Goal: Complete application form

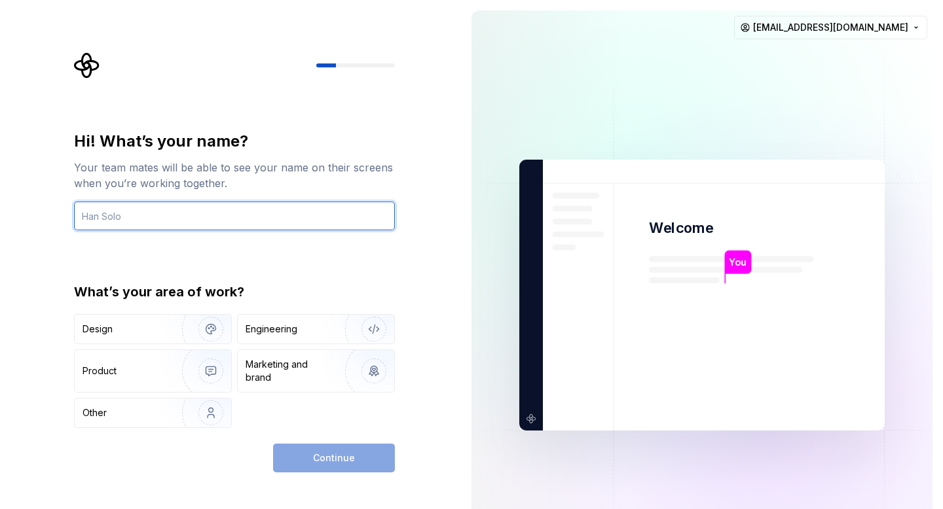
click at [225, 213] on input "text" at bounding box center [234, 216] width 321 height 29
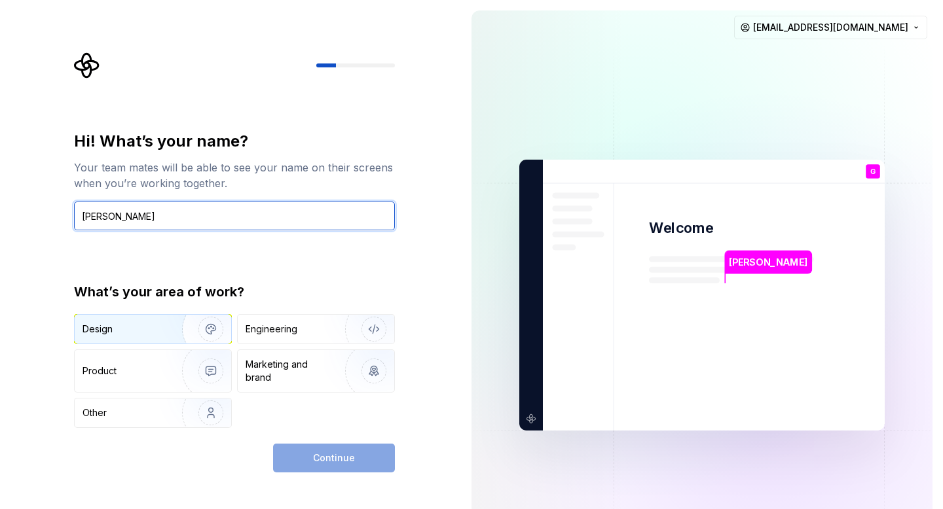
type input "[PERSON_NAME]"
click at [195, 340] on img "button" at bounding box center [202, 330] width 84 height 88
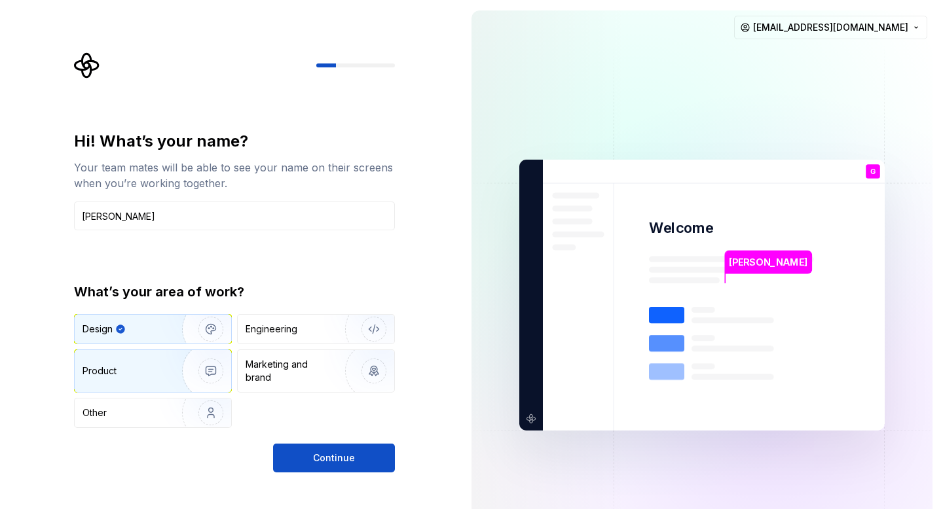
click at [203, 354] on img "button" at bounding box center [202, 371] width 84 height 88
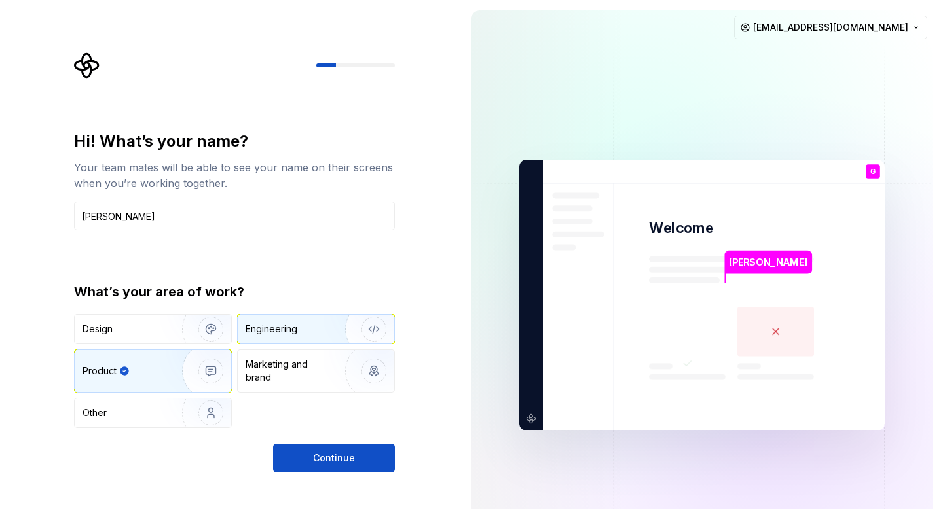
click at [320, 336] on div "Engineering" at bounding box center [316, 329] width 157 height 29
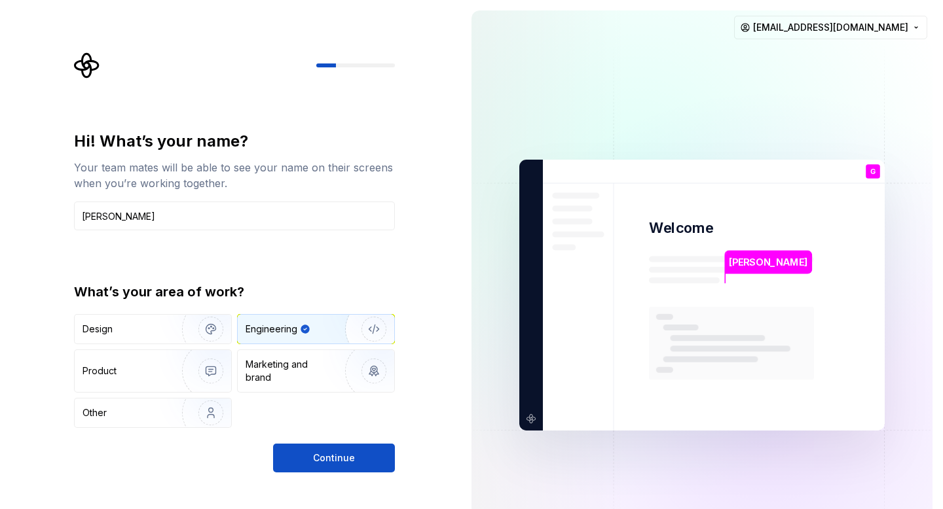
click at [323, 477] on div "Hi! What’s your name? Your team mates will be able to see your name on their sc…" at bounding box center [230, 295] width 461 height 591
click at [325, 462] on span "Continue" at bounding box center [334, 458] width 42 height 13
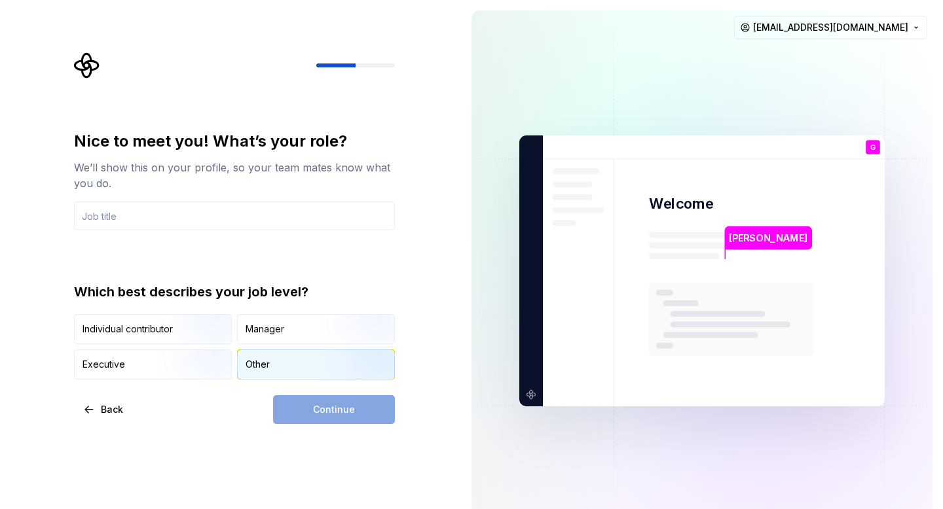
click at [368, 361] on img "button" at bounding box center [363, 381] width 84 height 88
click at [272, 194] on div "Nice to meet you! What’s your role? We’ll show this on your profile, so your te…" at bounding box center [234, 181] width 321 height 100
click at [272, 206] on input "text" at bounding box center [234, 216] width 321 height 29
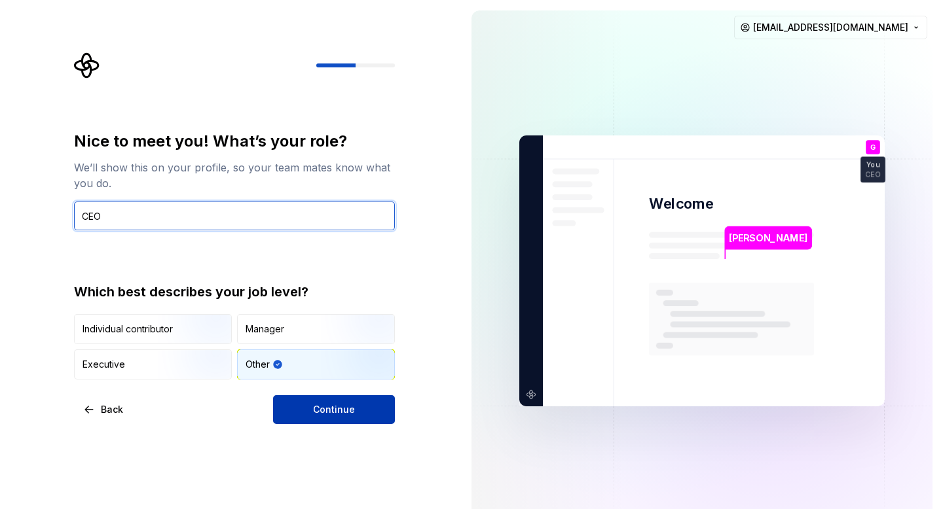
type input "CEO"
click at [342, 417] on button "Continue" at bounding box center [334, 410] width 122 height 29
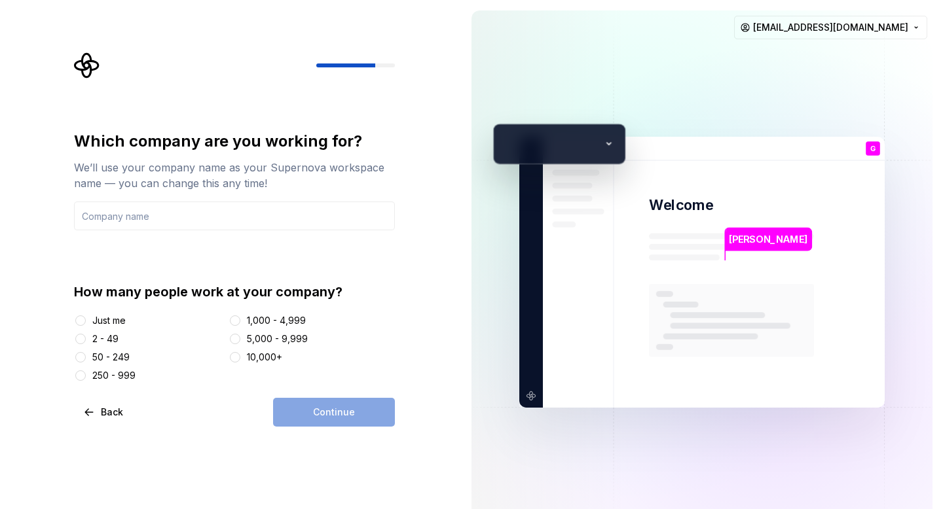
click at [116, 323] on div "Just me" at bounding box center [108, 320] width 33 height 13
click at [86, 323] on button "Just me" at bounding box center [80, 321] width 10 height 10
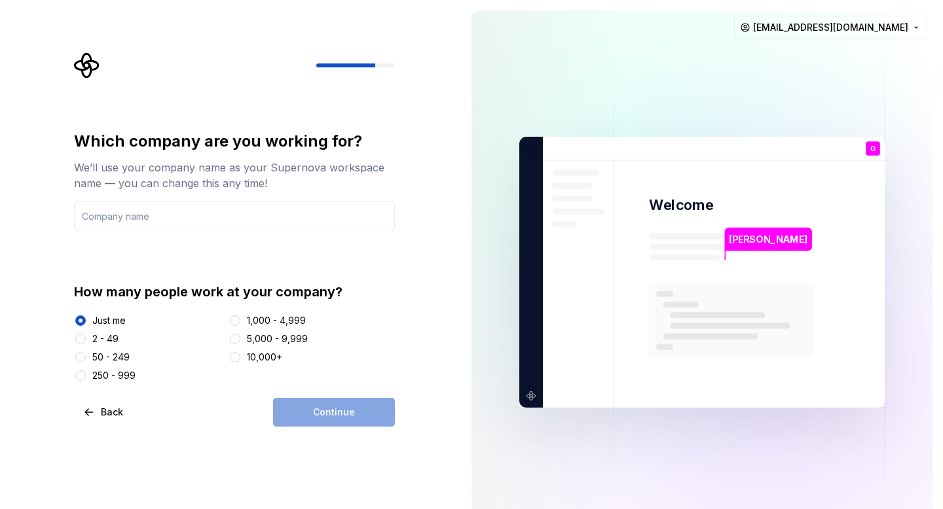
click at [191, 231] on div "Which company are you working for? We’ll use your company name as your Supernov…" at bounding box center [234, 256] width 321 height 251
click at [196, 229] on input "text" at bounding box center [234, 216] width 321 height 29
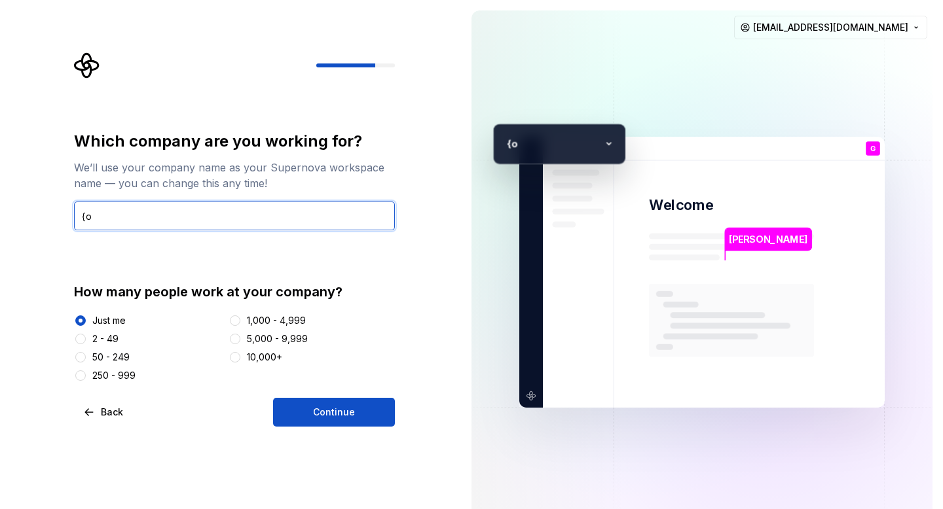
type input "{"
type input "Pixel Studios"
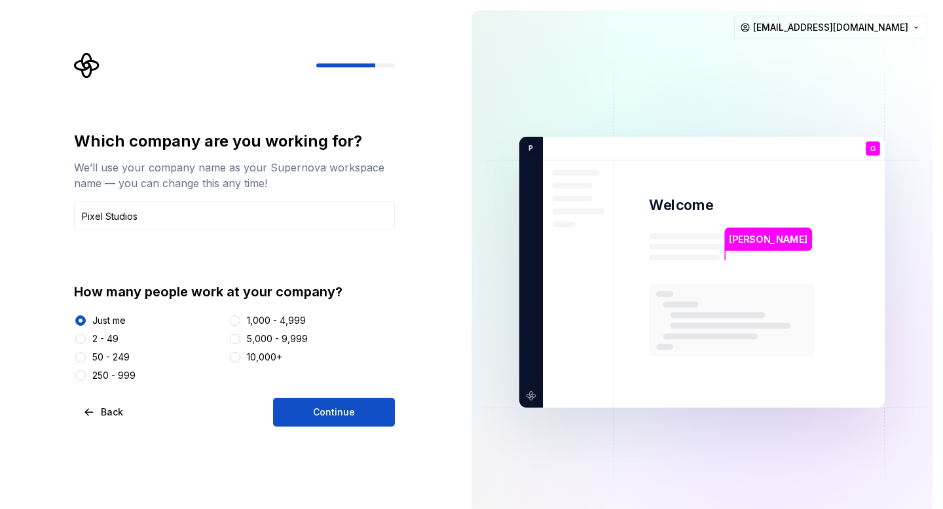
click at [606, 138] on div "[PERSON_NAME] Welcome G You CEO T B +3 P ixel Studios [PERSON_NAME] [PERSON_NAM…" at bounding box center [701, 272] width 365 height 271
click at [534, 149] on icon at bounding box center [541, 148] width 14 height 14
click at [528, 145] on p "P" at bounding box center [528, 149] width 9 height 12
click at [360, 221] on input "Pixel Studios" at bounding box center [234, 216] width 321 height 29
click at [548, 144] on icon at bounding box center [541, 148] width 14 height 14
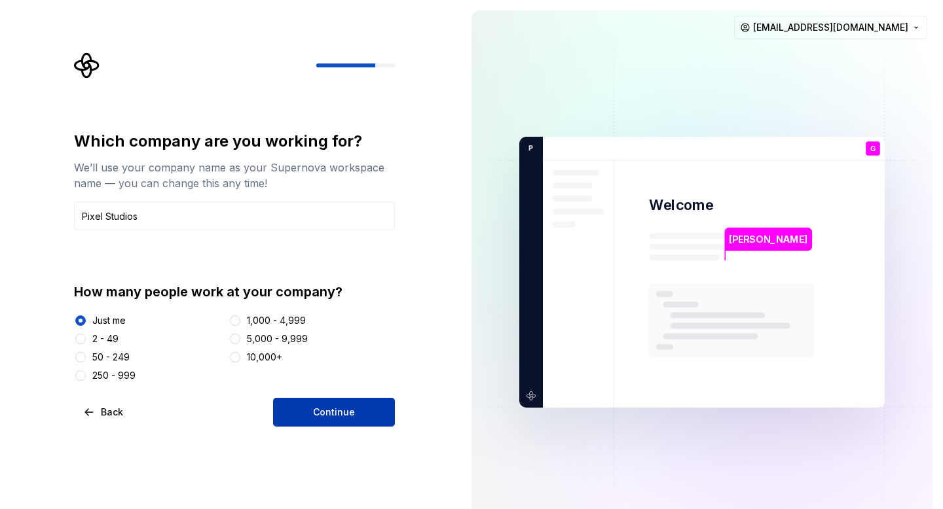
click at [354, 405] on button "Continue" at bounding box center [334, 412] width 122 height 29
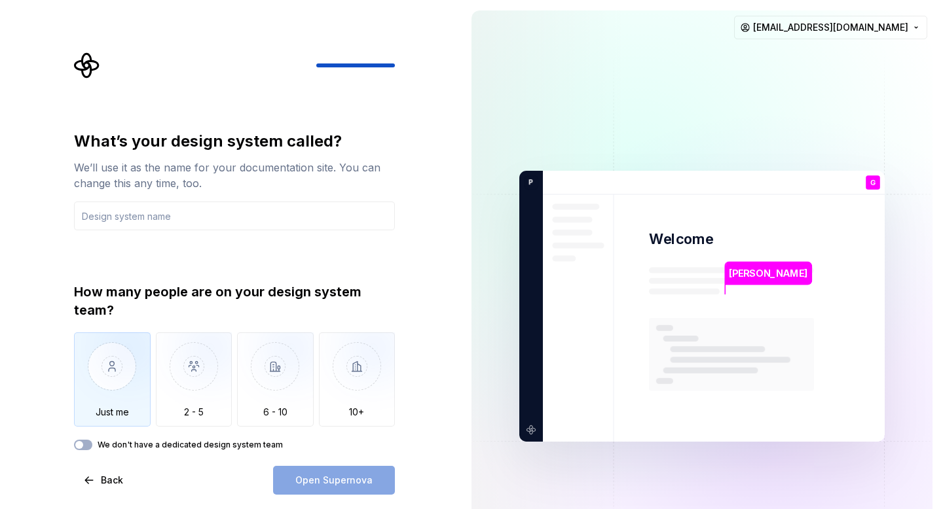
click at [132, 371] on img "button" at bounding box center [112, 377] width 77 height 88
click at [193, 213] on input "text" at bounding box center [234, 216] width 321 height 29
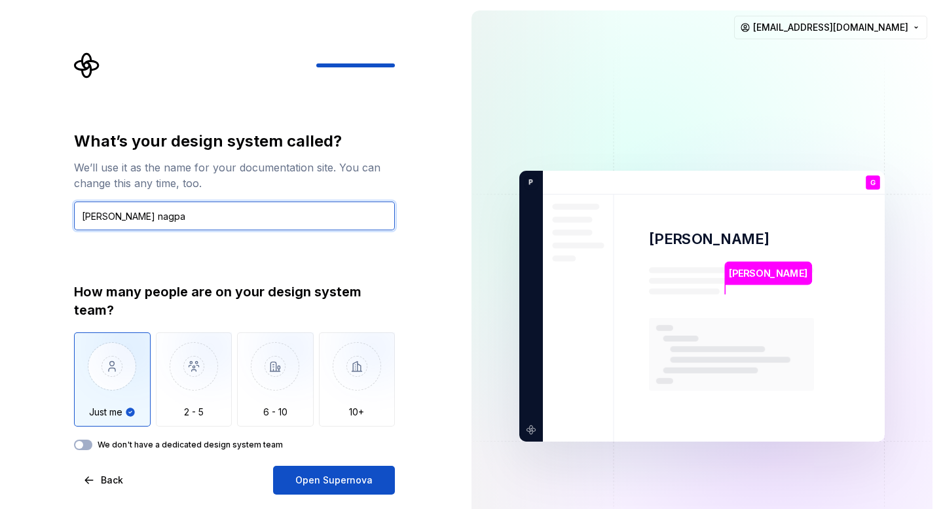
type input "[PERSON_NAME]"
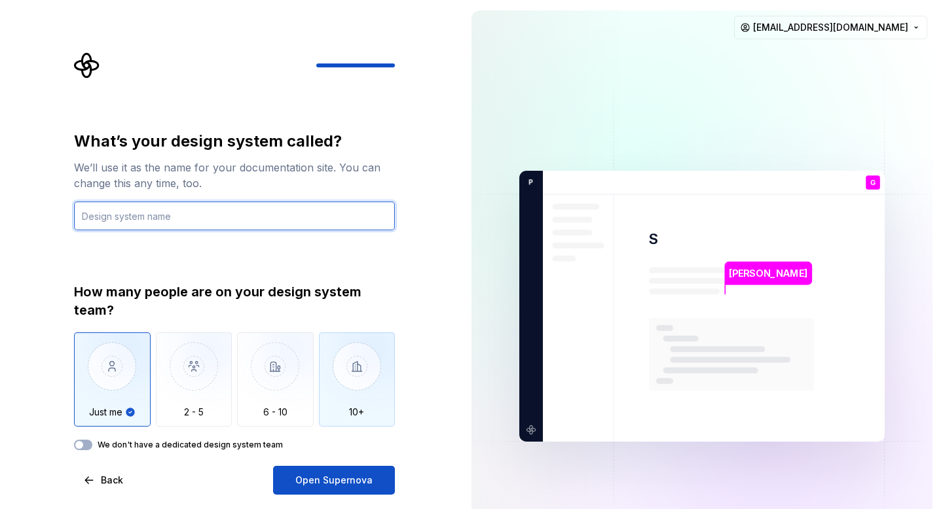
type input "S"
type input "E"
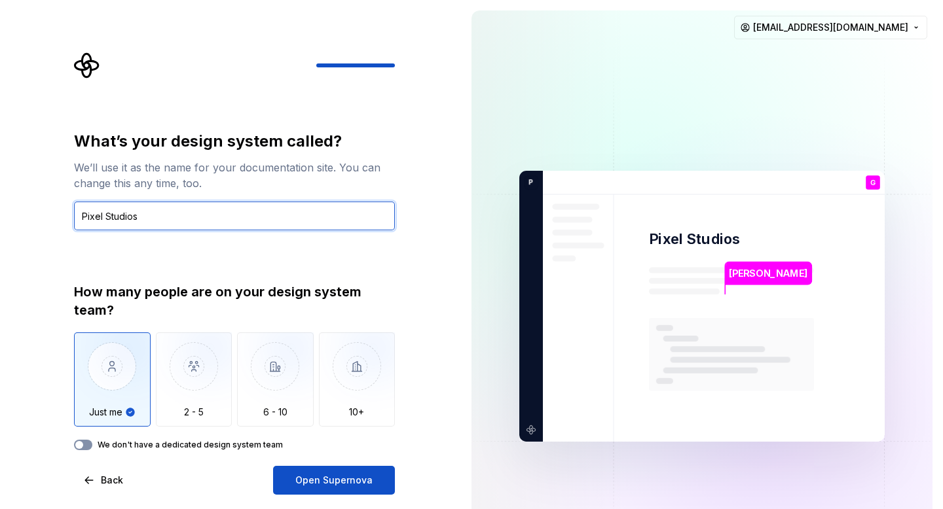
type input "Pixel Studios"
click at [75, 443] on span "button" at bounding box center [79, 445] width 8 height 8
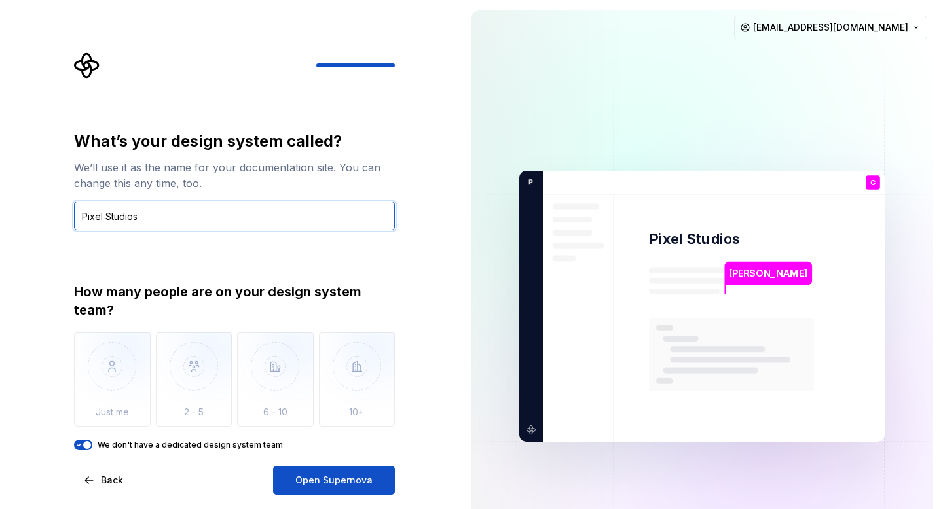
click at [156, 223] on input "Pixel Studios" at bounding box center [234, 216] width 321 height 29
type input "Pixel Studios"
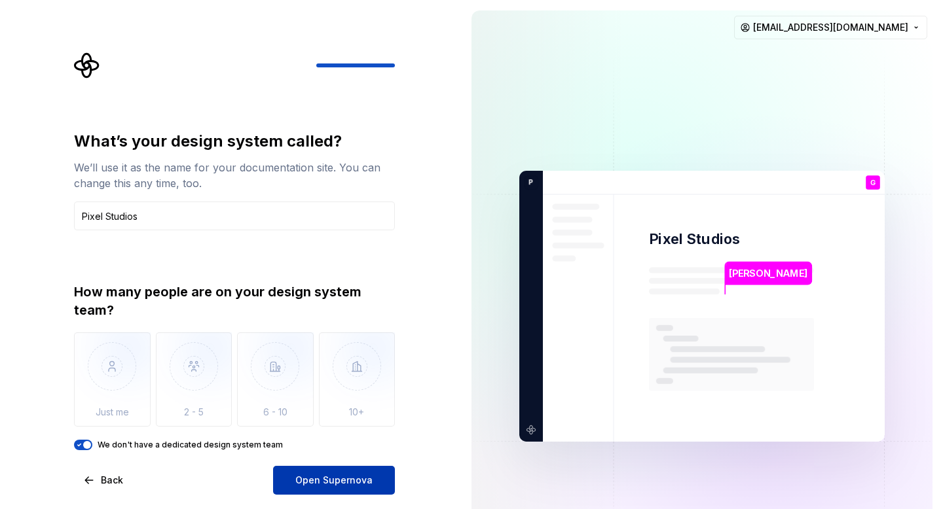
click at [363, 484] on span "Open Supernova" at bounding box center [333, 480] width 77 height 13
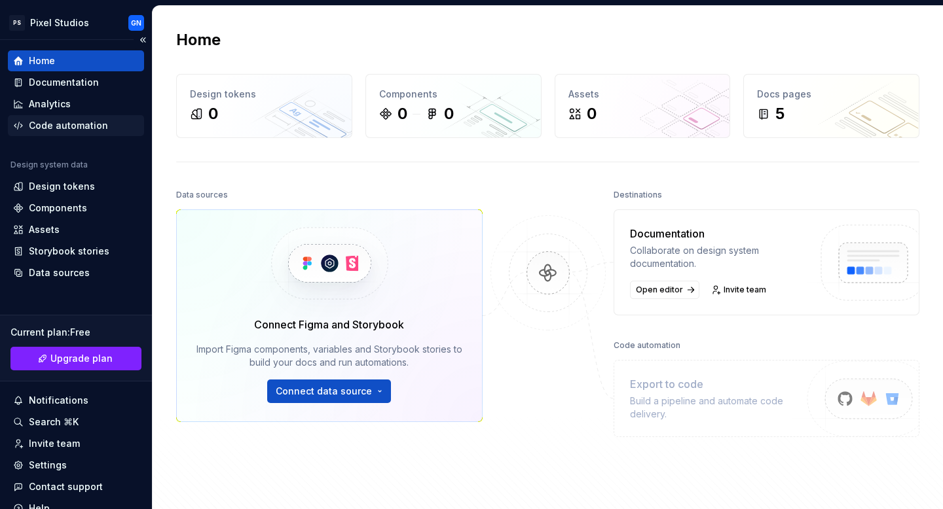
click at [95, 125] on div "Code automation" at bounding box center [68, 125] width 79 height 13
